Goal: Information Seeking & Learning: Understand process/instructions

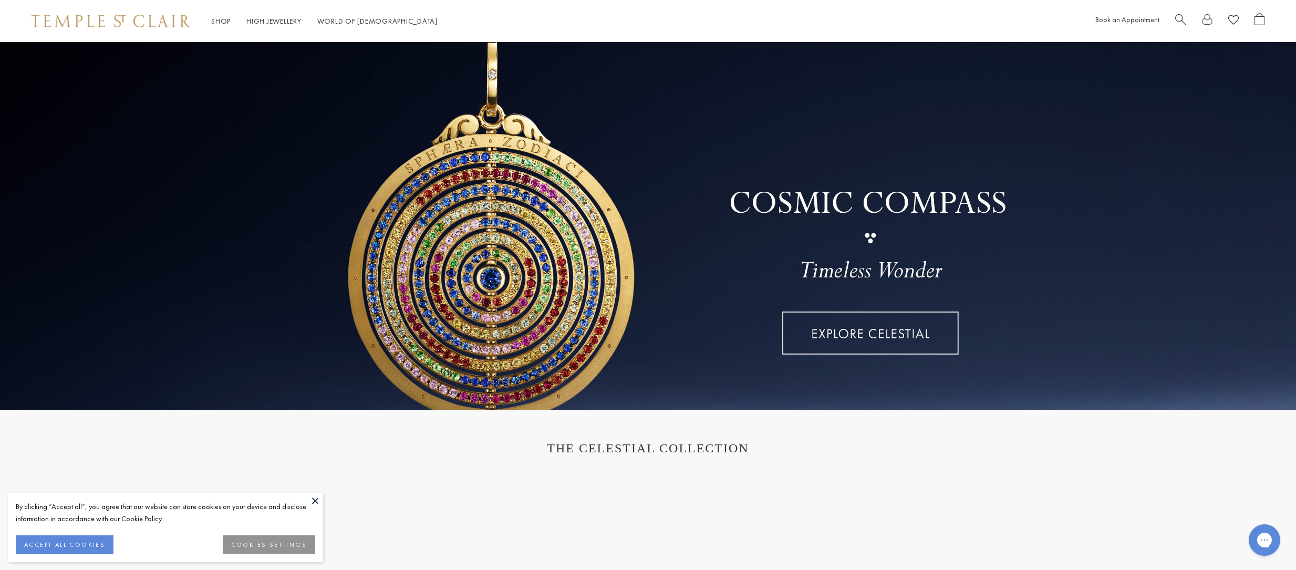
click at [814, 11] on div "Shop Shop Categories Amulets Pendants & Charms Lockets Chains & Leather Cords E…" at bounding box center [648, 21] width 1296 height 42
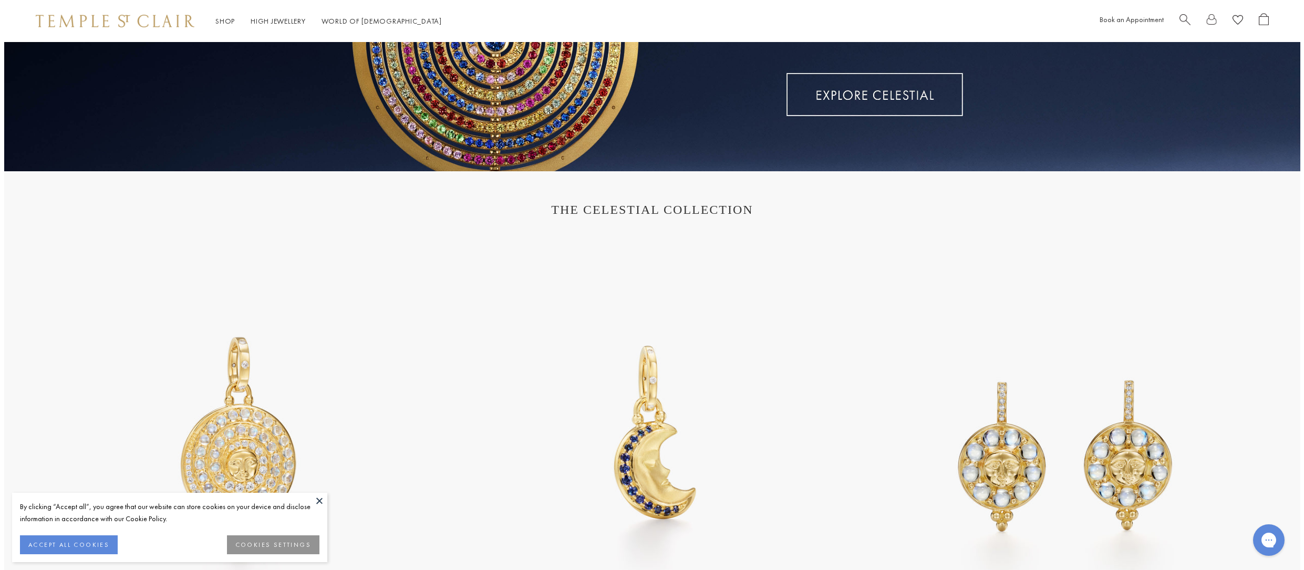
scroll to position [263, 0]
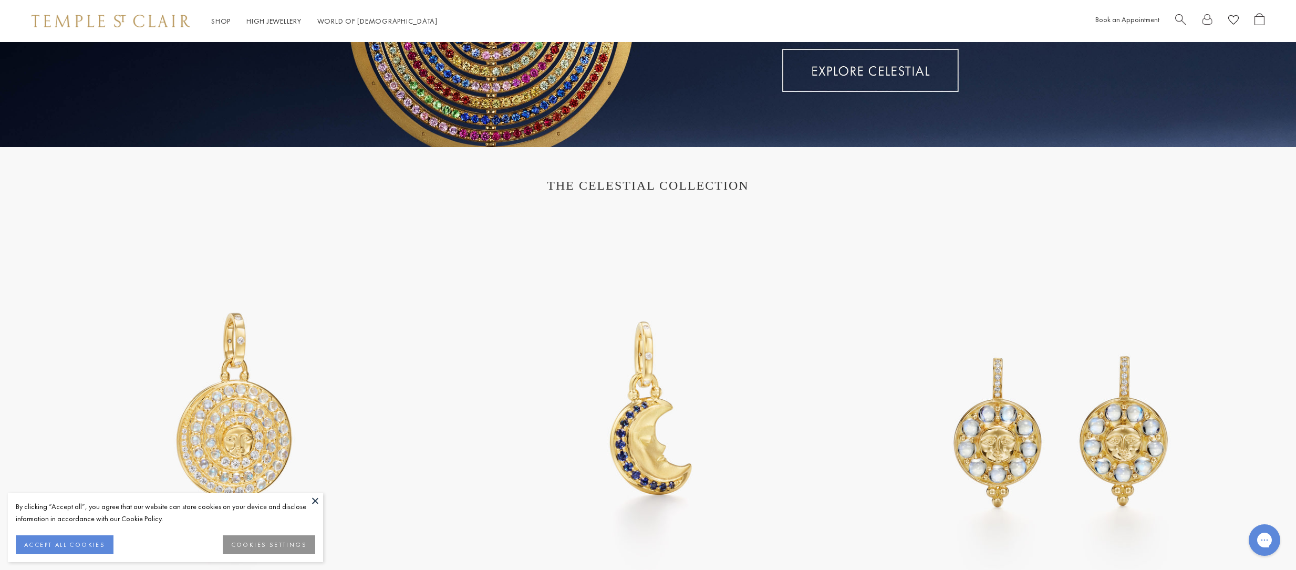
click at [309, 502] on button at bounding box center [315, 501] width 16 height 16
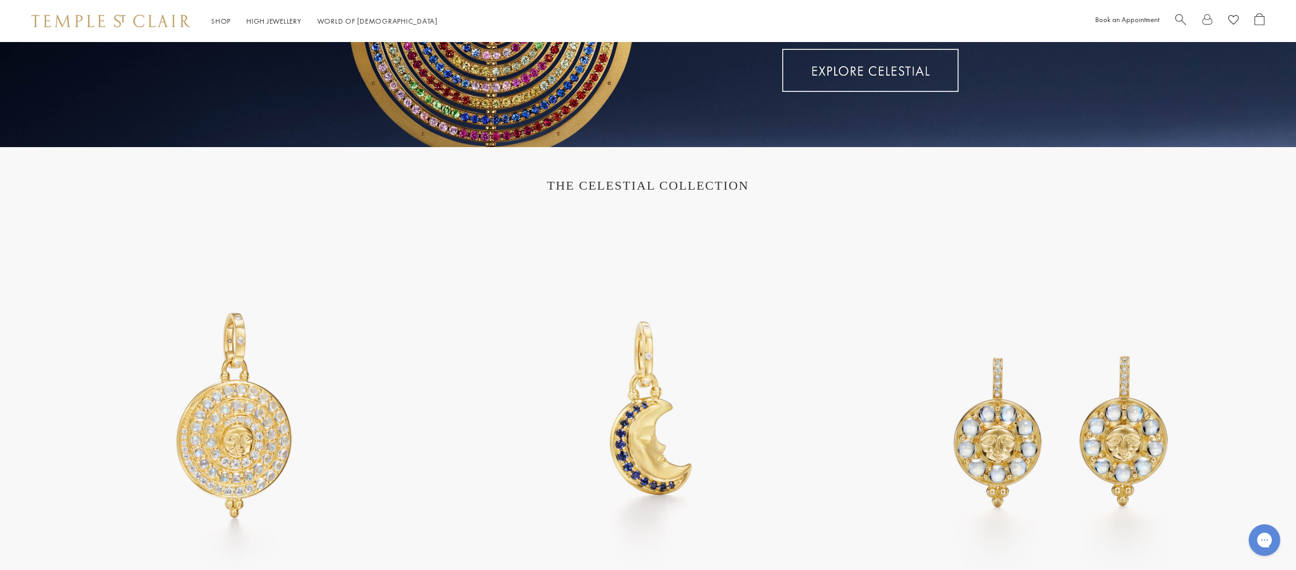
click at [1187, 16] on div at bounding box center [1219, 21] width 89 height 16
click at [1178, 19] on span "Search" at bounding box center [1180, 18] width 11 height 11
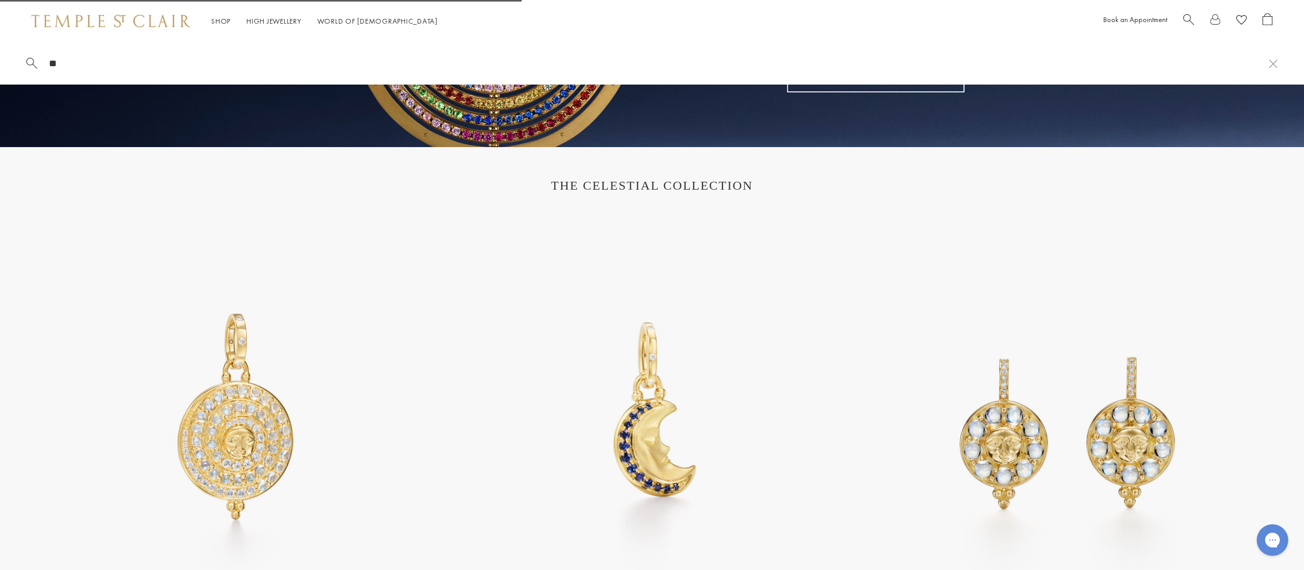
type input "*"
drag, startPoint x: 116, startPoint y: 18, endPoint x: 125, endPoint y: 20, distance: 9.2
click at [116, 18] on img at bounding box center [111, 21] width 159 height 13
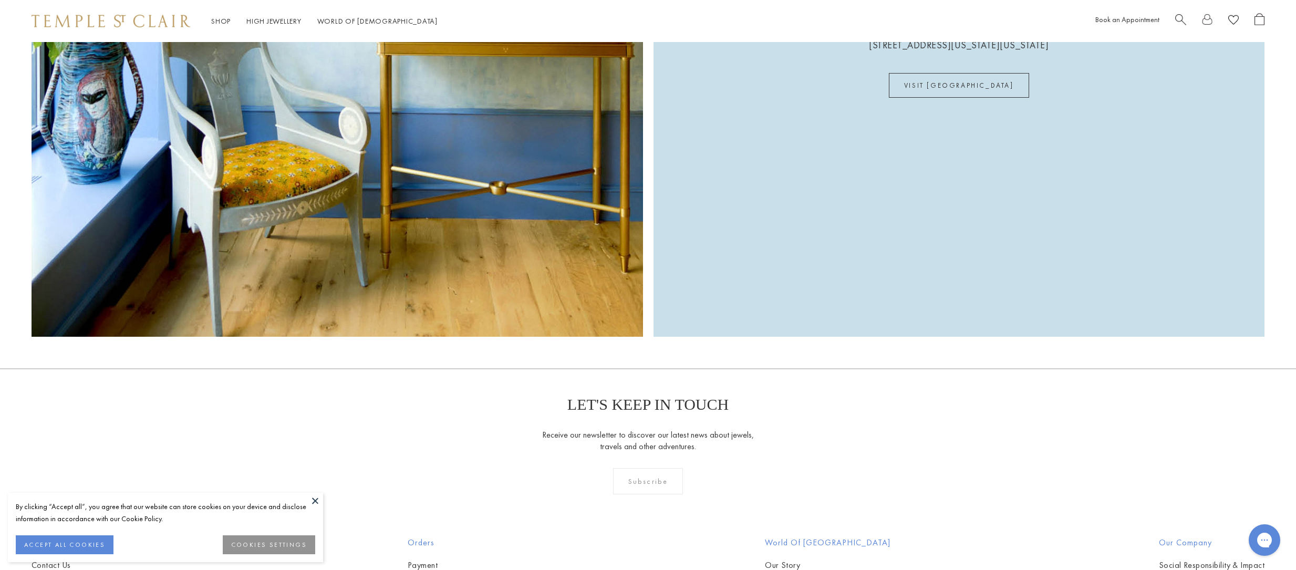
scroll to position [3875, 0]
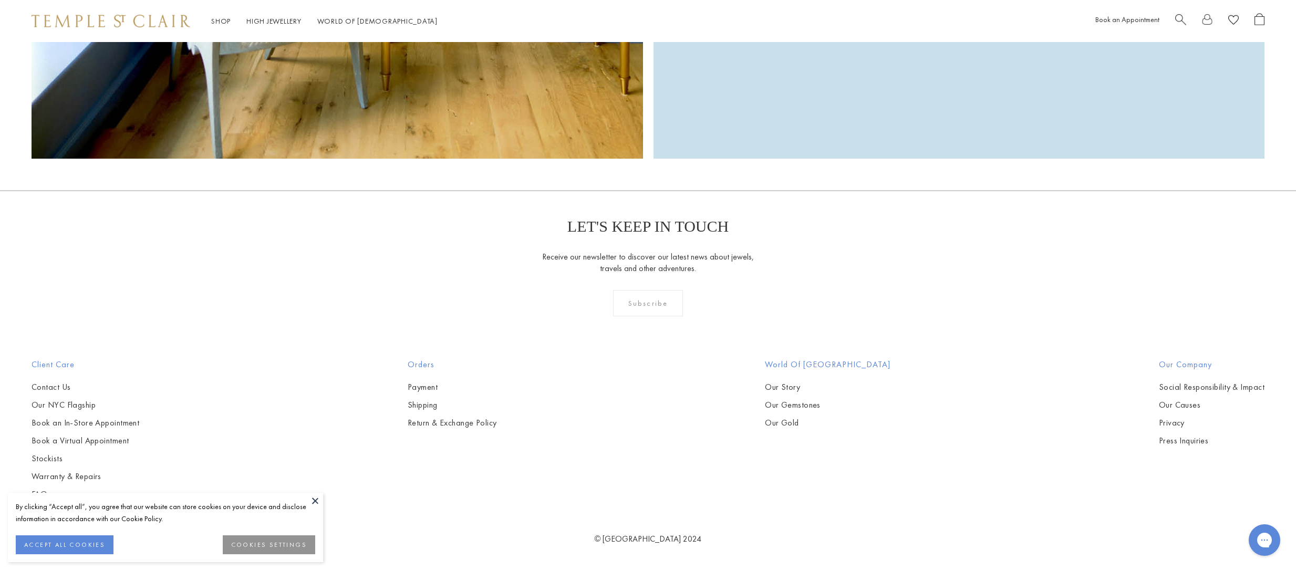
click at [314, 500] on button at bounding box center [315, 501] width 16 height 16
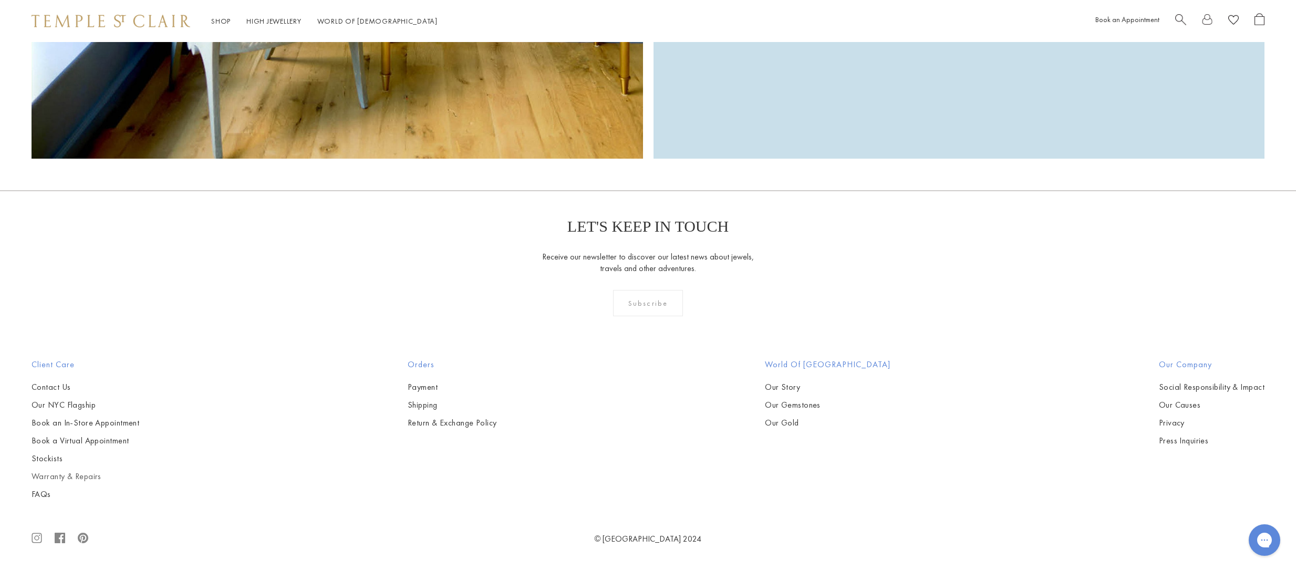
click at [74, 478] on link "Warranty & Repairs" at bounding box center [86, 477] width 108 height 12
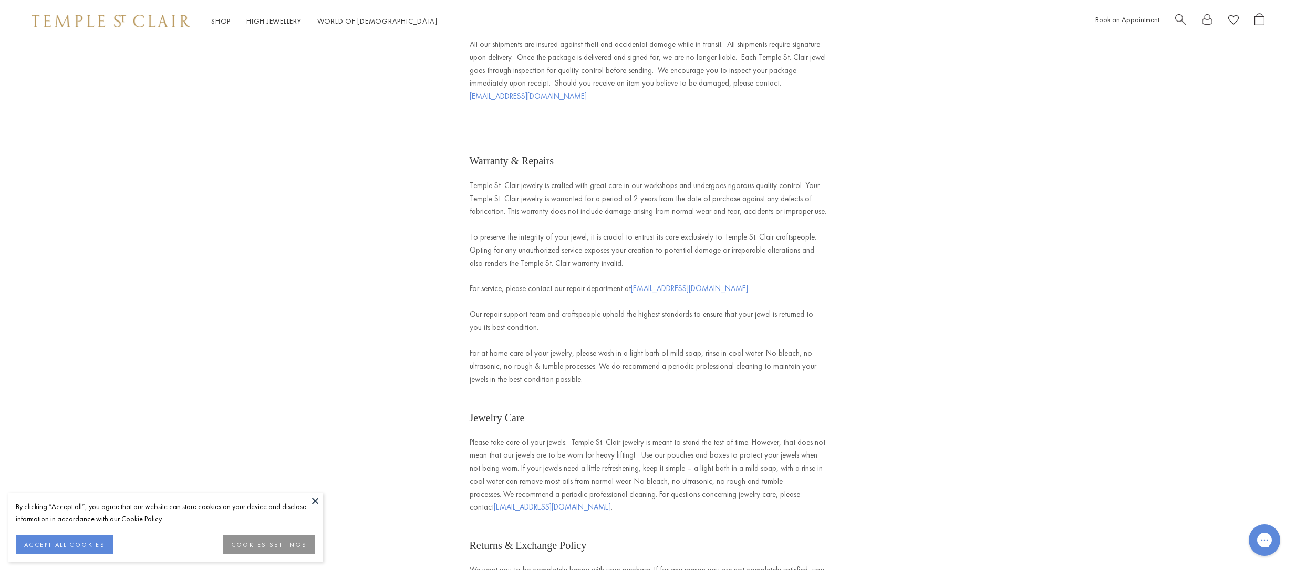
click at [609, 231] on p "To preserve the integrity of your jewel, it is crucial to entrust its care excl…" at bounding box center [648, 250] width 357 height 39
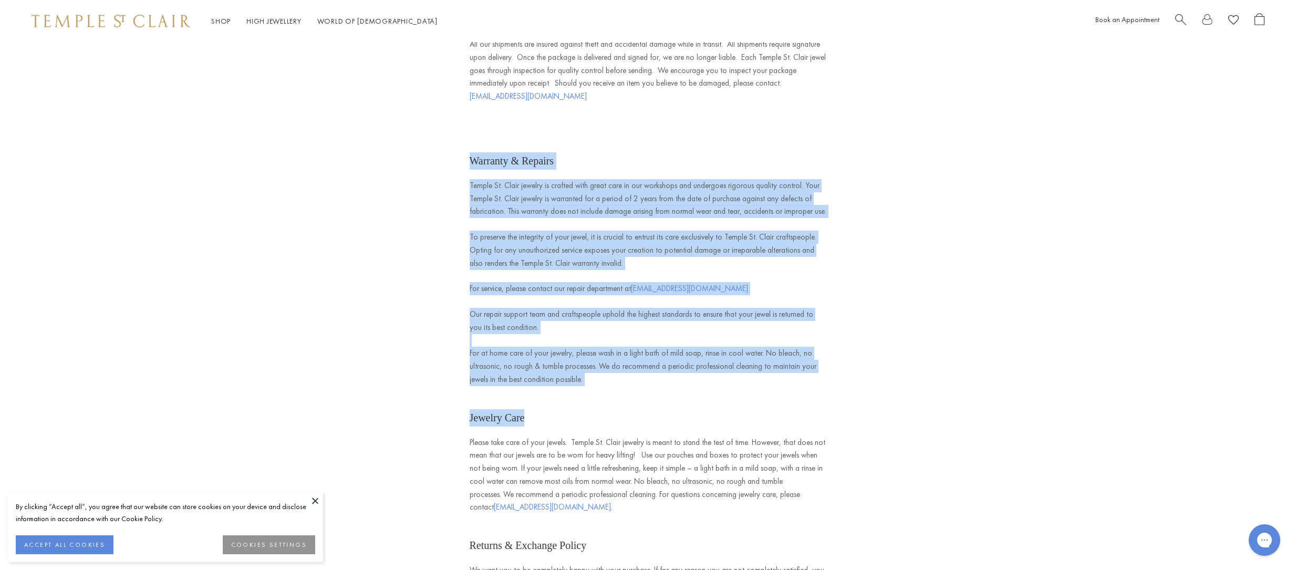
drag, startPoint x: 553, startPoint y: 310, endPoint x: 466, endPoint y: 96, distance: 231.2
copy div "Loremips & Dolorsi Ametco Ad. Elits doeiusm te incidid utla etdol magn al eni a…"
